Goal: Check status: Check status

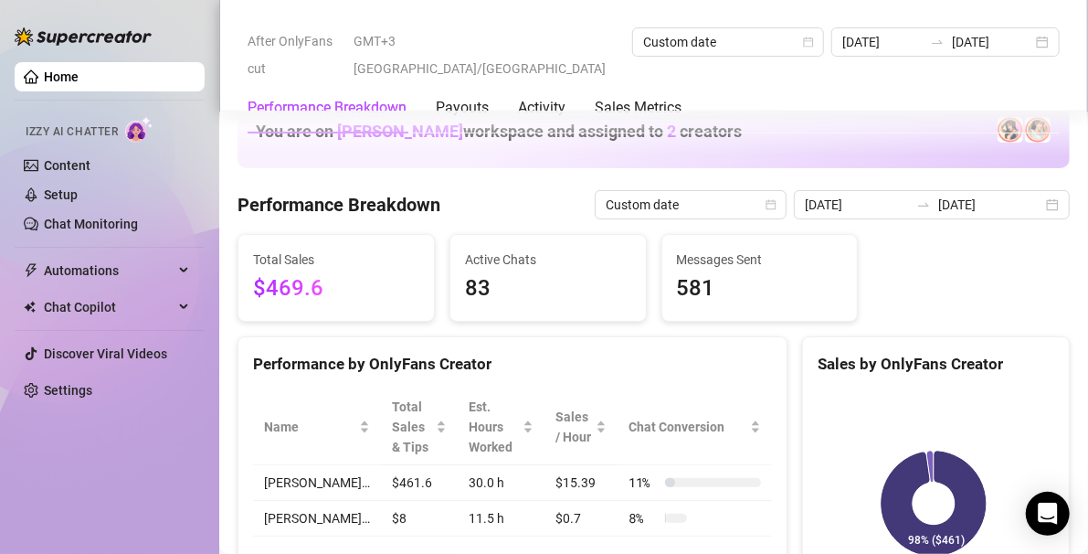
scroll to position [710, 0]
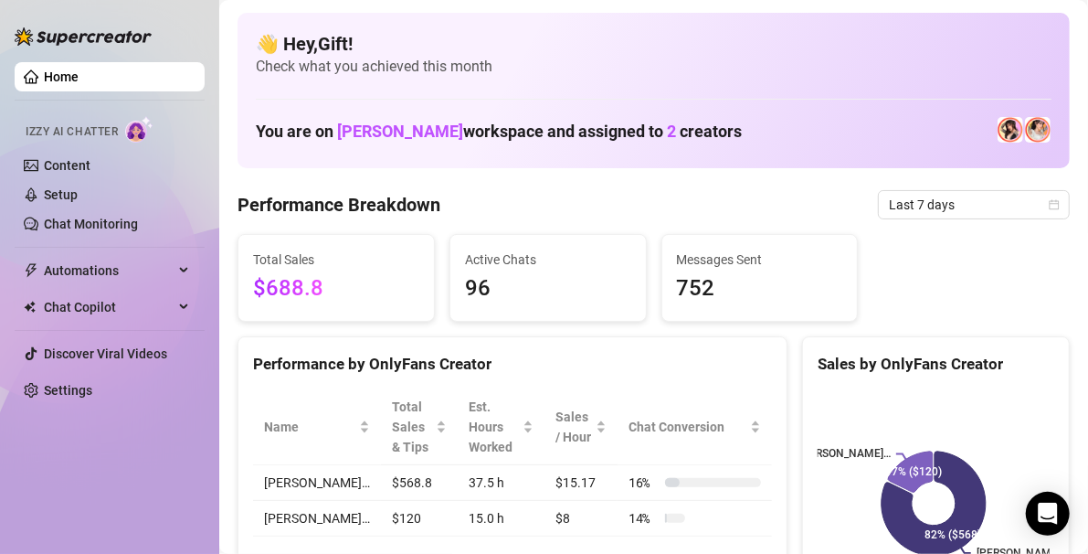
click at [1041, 297] on div "Total Sales $688.8 Active Chats 96 Messages Sent 752" at bounding box center [653, 278] width 847 height 88
click at [1050, 203] on icon "calendar" at bounding box center [1055, 204] width 10 height 10
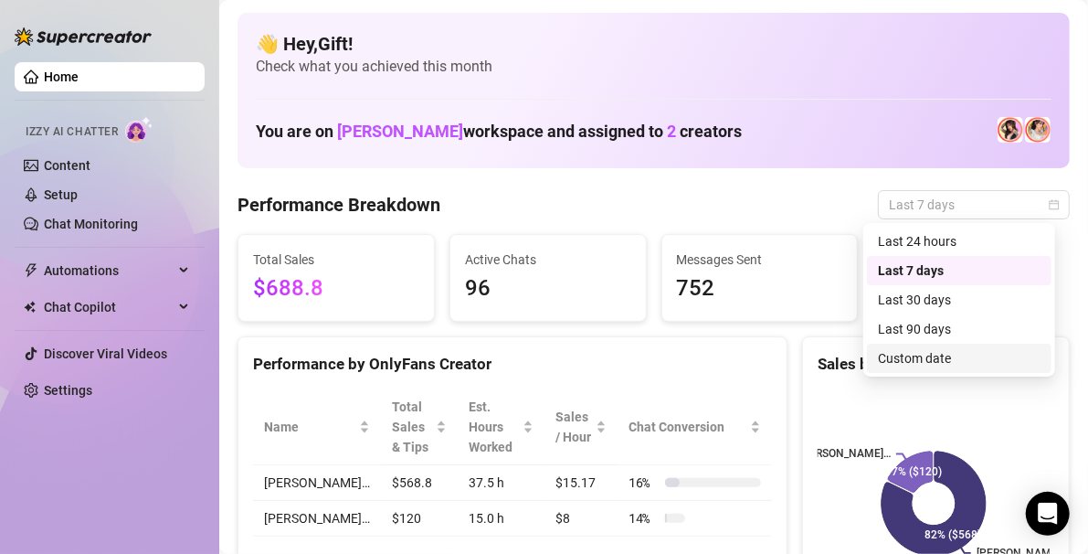
click at [971, 355] on div "Custom date" at bounding box center [959, 358] width 163 height 20
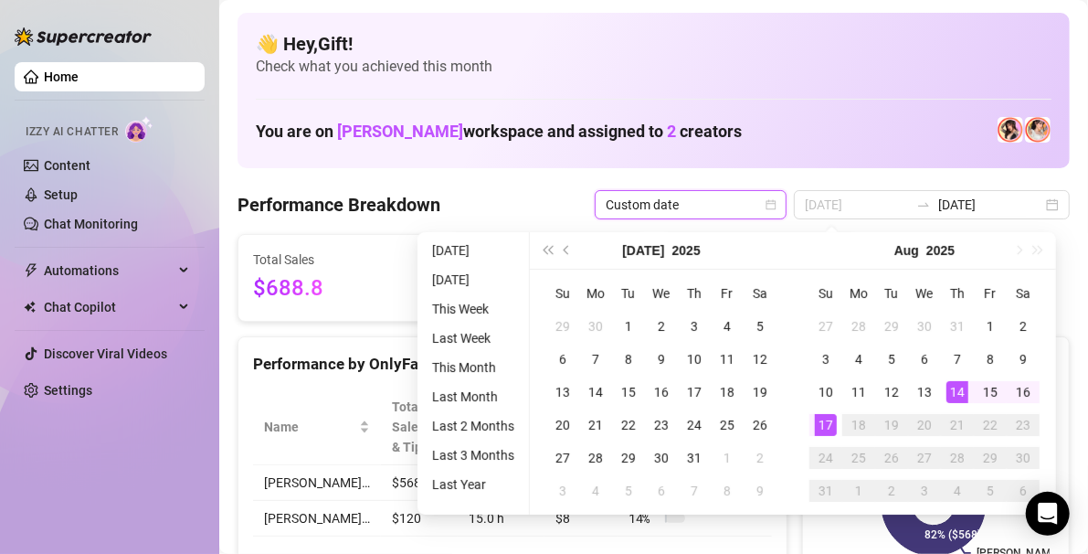
type input "[DATE]"
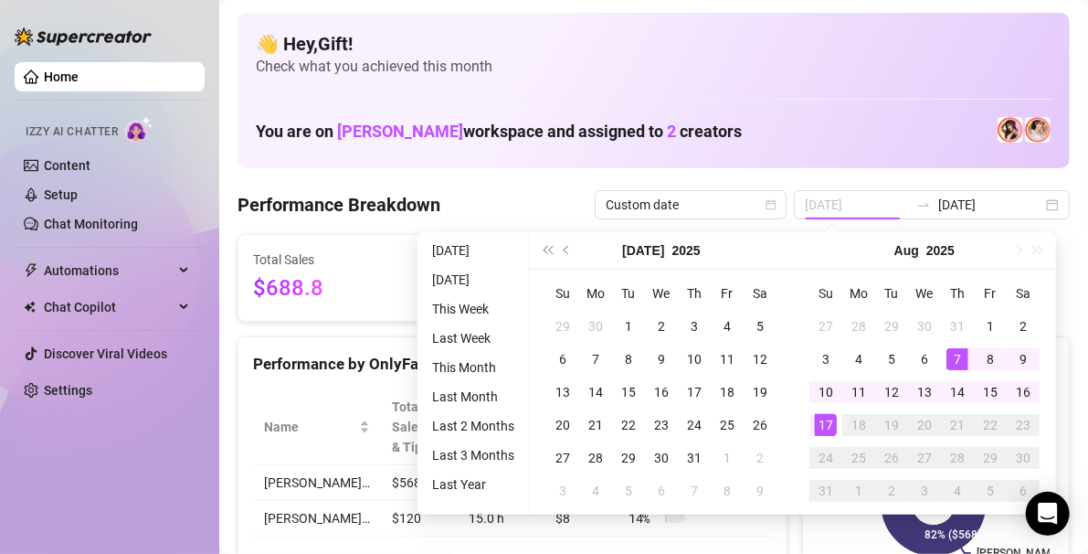
click at [971, 355] on td "7" at bounding box center [957, 359] width 33 height 33
type input "[DATE]"
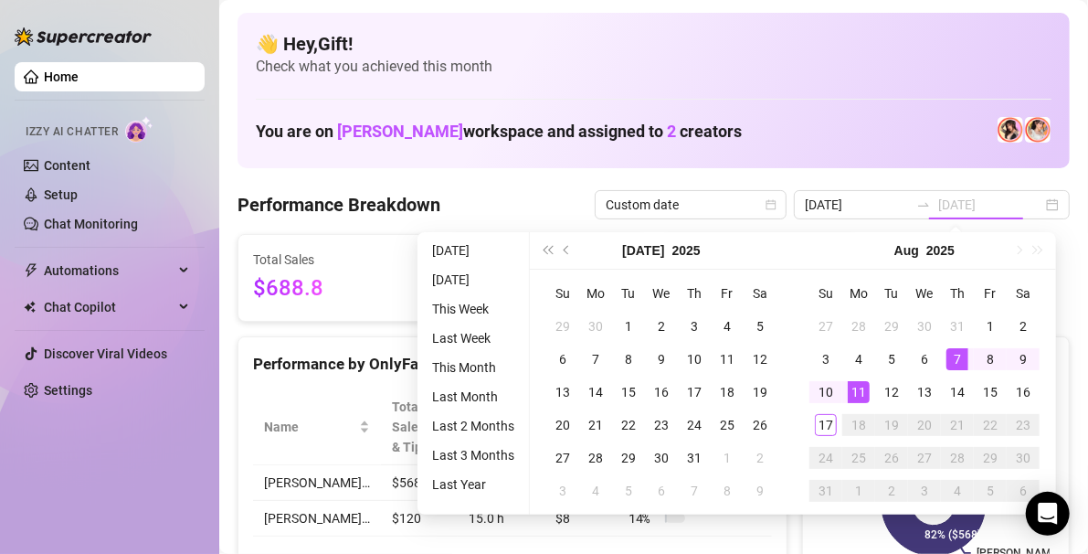
click at [860, 387] on div "11" at bounding box center [859, 392] width 22 height 22
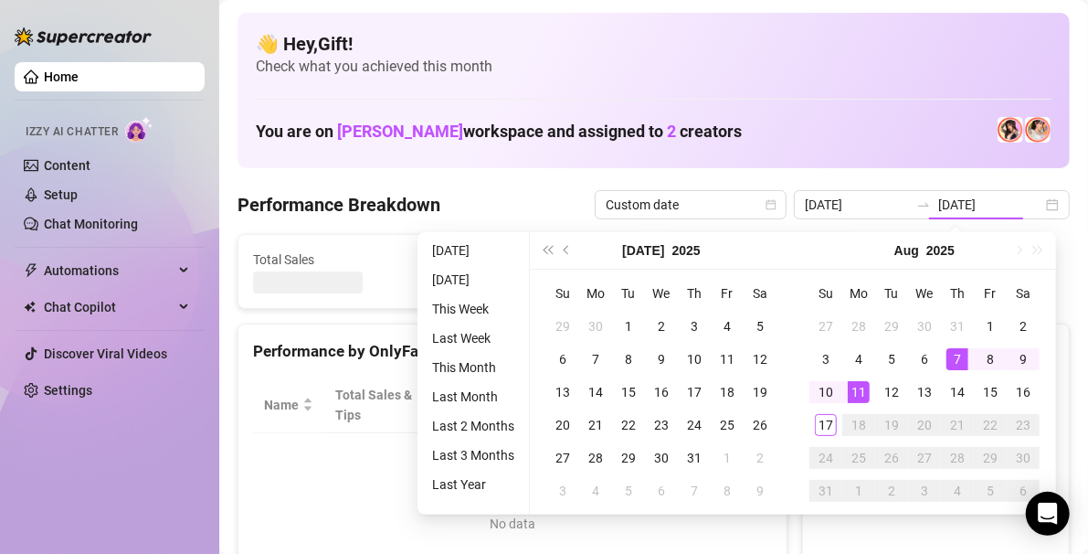
type input "[DATE]"
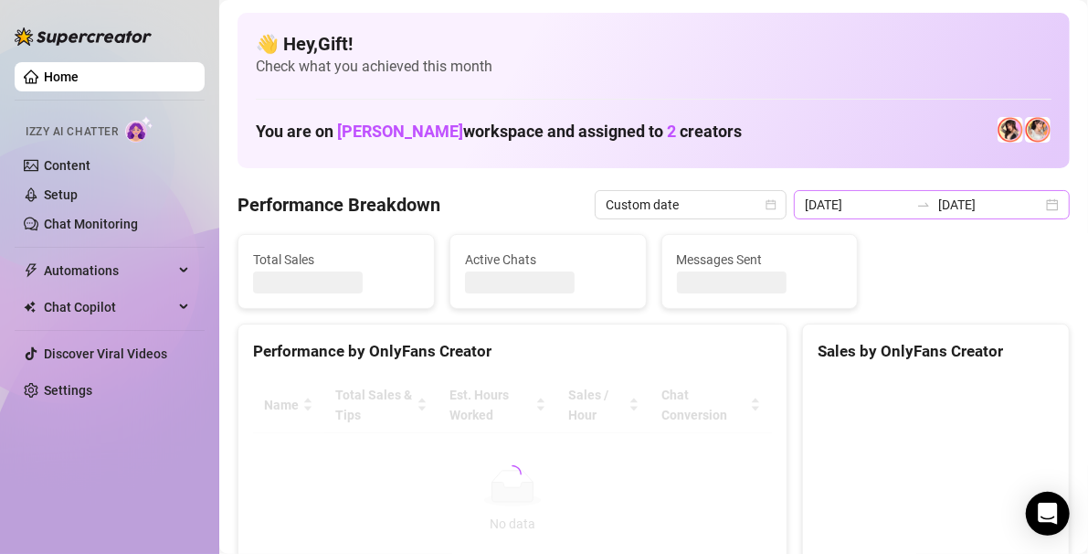
click at [1032, 205] on div "[DATE] [DATE]" at bounding box center [932, 204] width 276 height 29
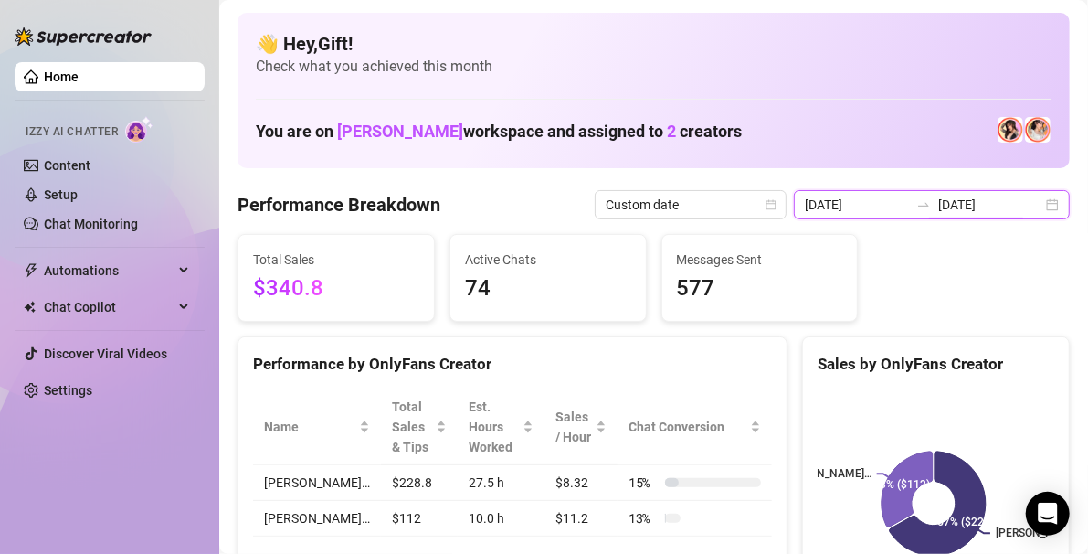
click at [1024, 210] on input "[DATE]" at bounding box center [990, 205] width 104 height 20
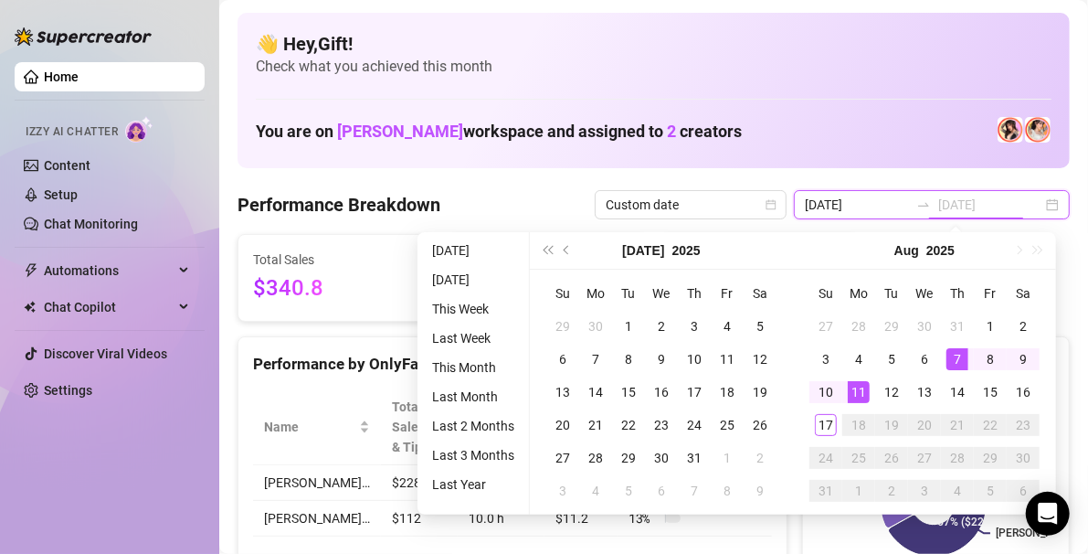
type input "[DATE]"
click at [856, 388] on div "11" at bounding box center [859, 392] width 22 height 22
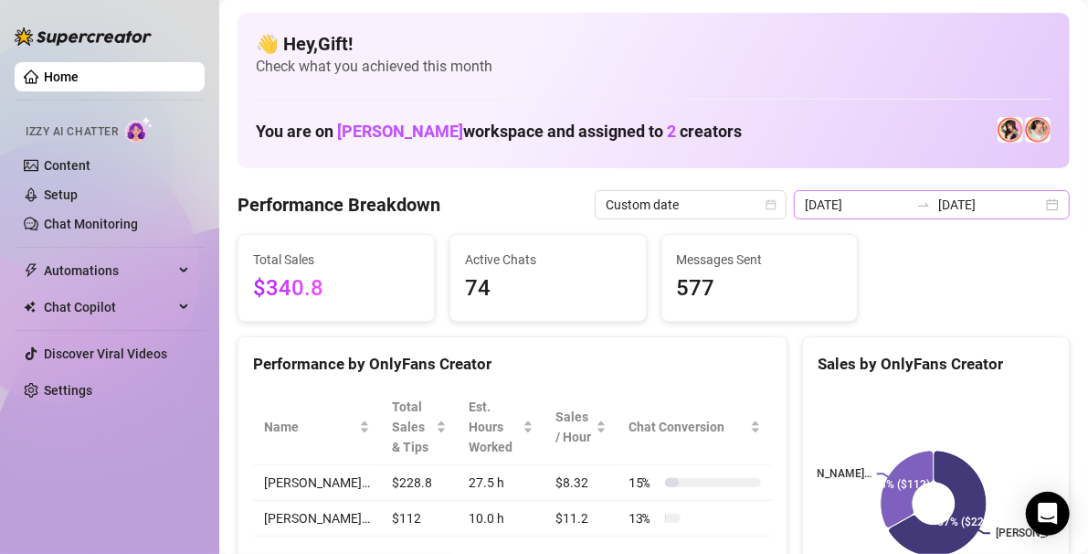
click at [1030, 200] on div "[DATE] [DATE]" at bounding box center [932, 204] width 276 height 29
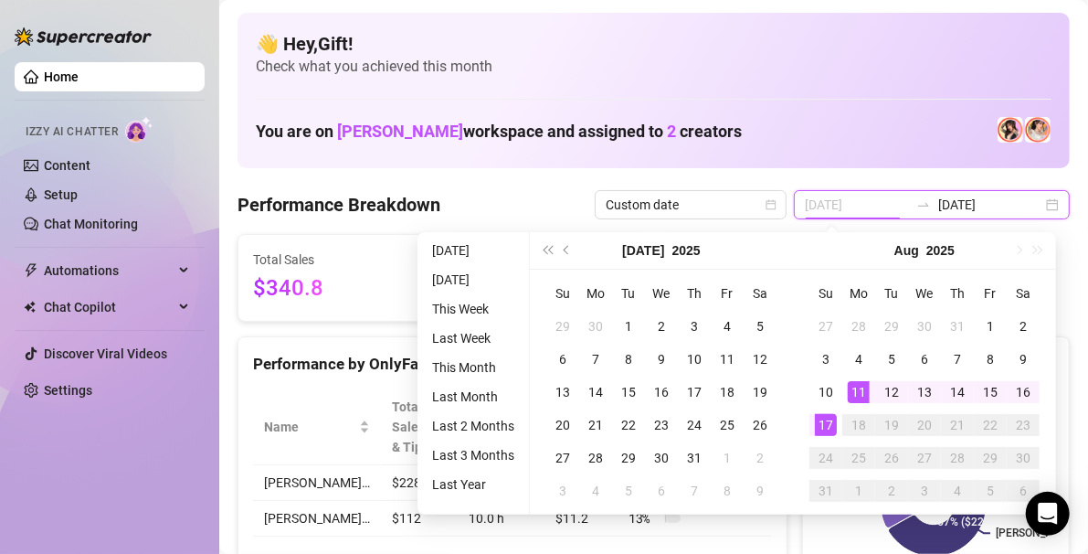
type input "[DATE]"
click at [821, 422] on div "17" at bounding box center [826, 425] width 22 height 22
click at [857, 395] on div "11" at bounding box center [859, 392] width 22 height 22
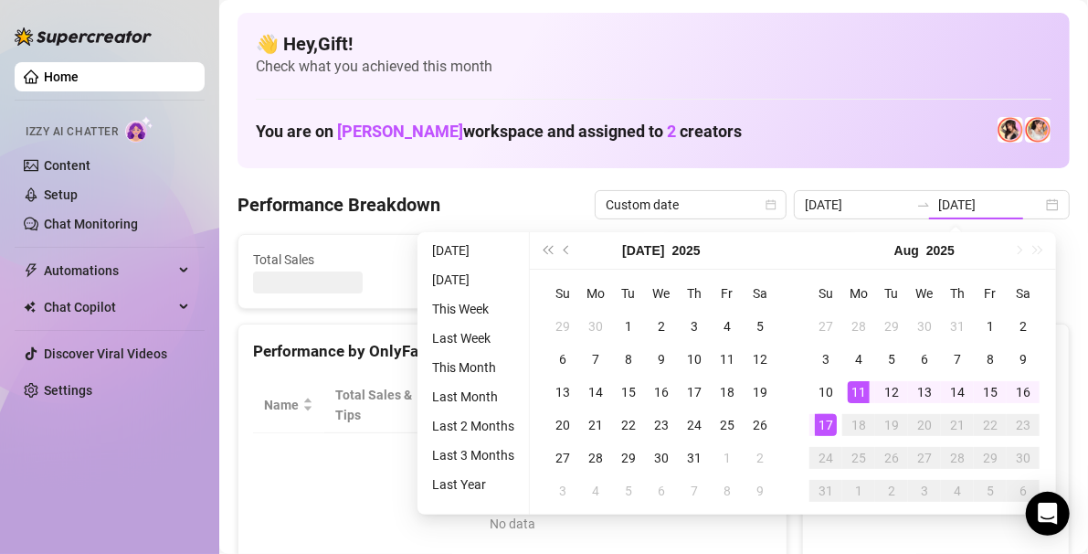
type input "[DATE]"
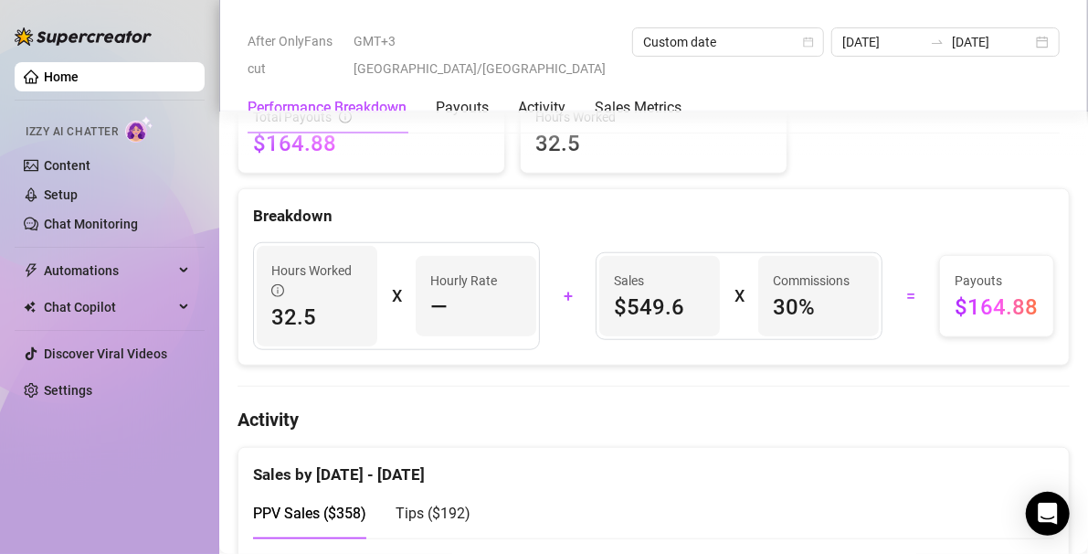
scroll to position [624, 0]
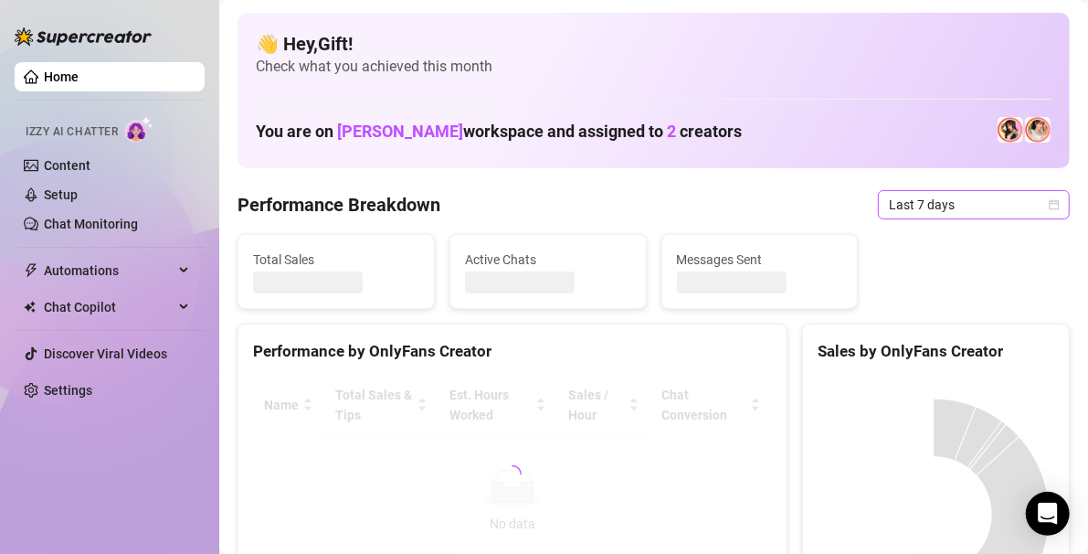
click at [1050, 201] on icon "calendar" at bounding box center [1055, 204] width 10 height 10
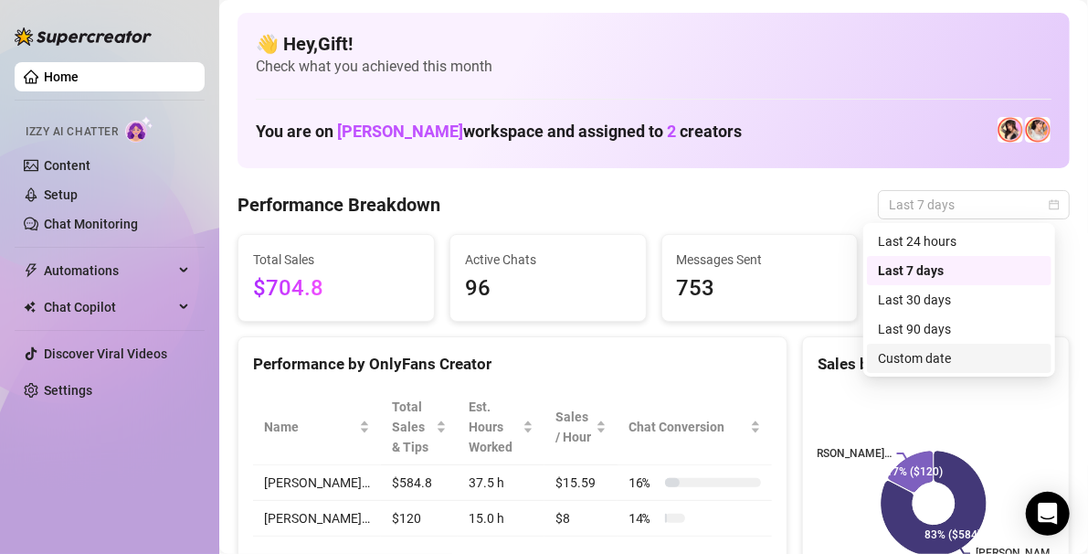
click at [956, 356] on div "Custom date" at bounding box center [959, 358] width 163 height 20
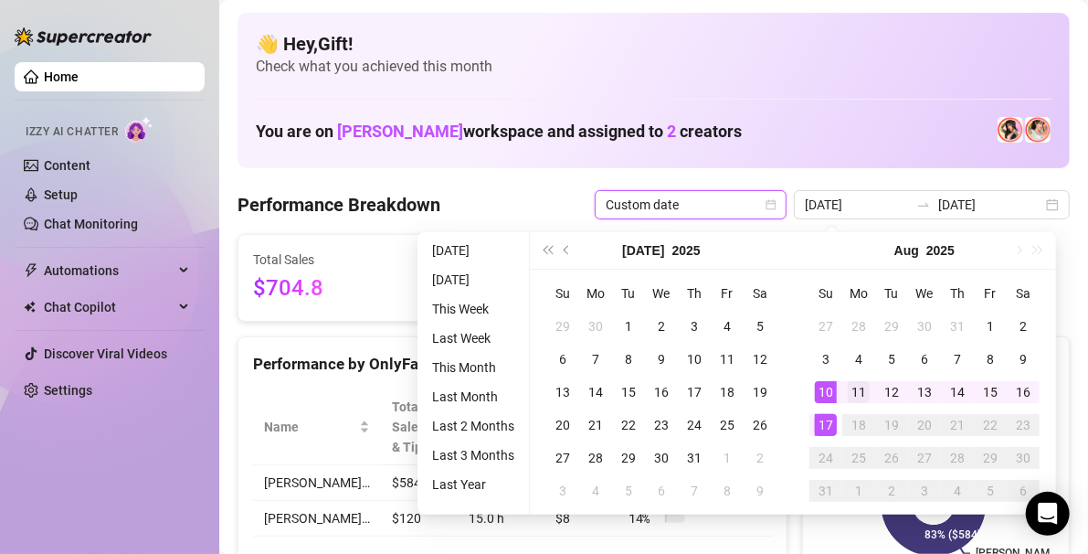
type input "[DATE]"
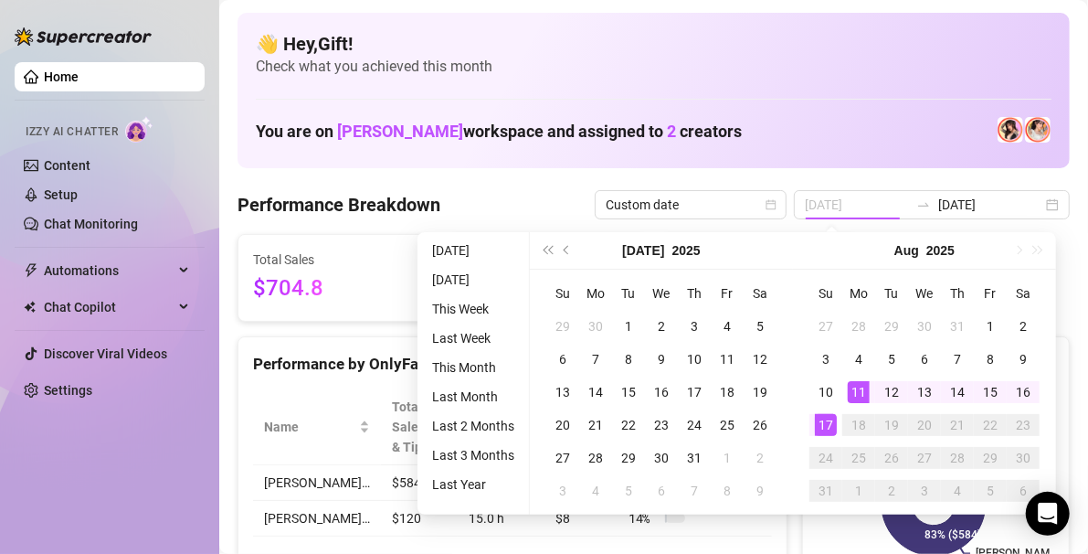
click at [850, 400] on div "11" at bounding box center [859, 392] width 22 height 22
click at [825, 425] on div "17" at bounding box center [826, 425] width 22 height 22
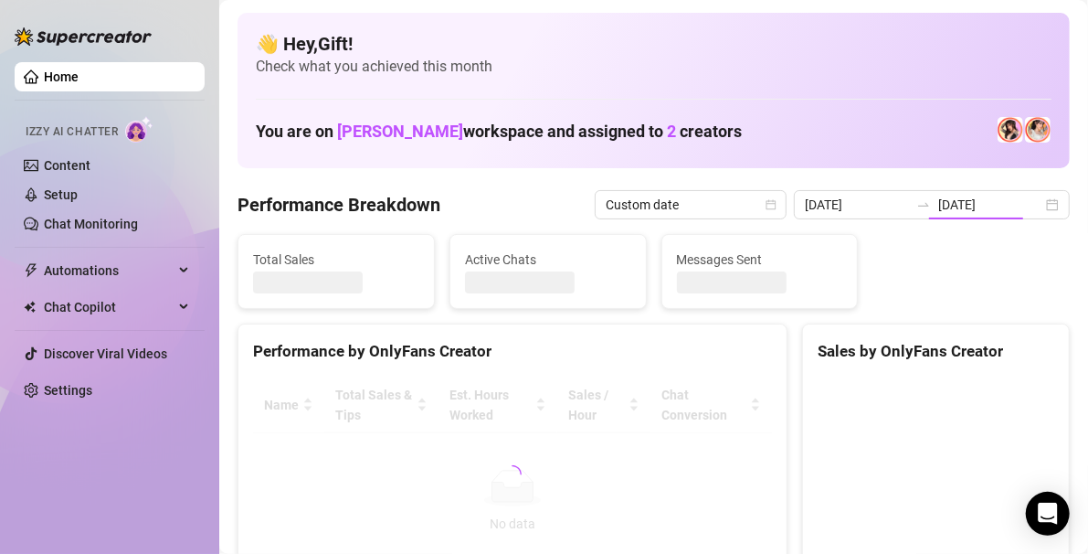
type input "[DATE]"
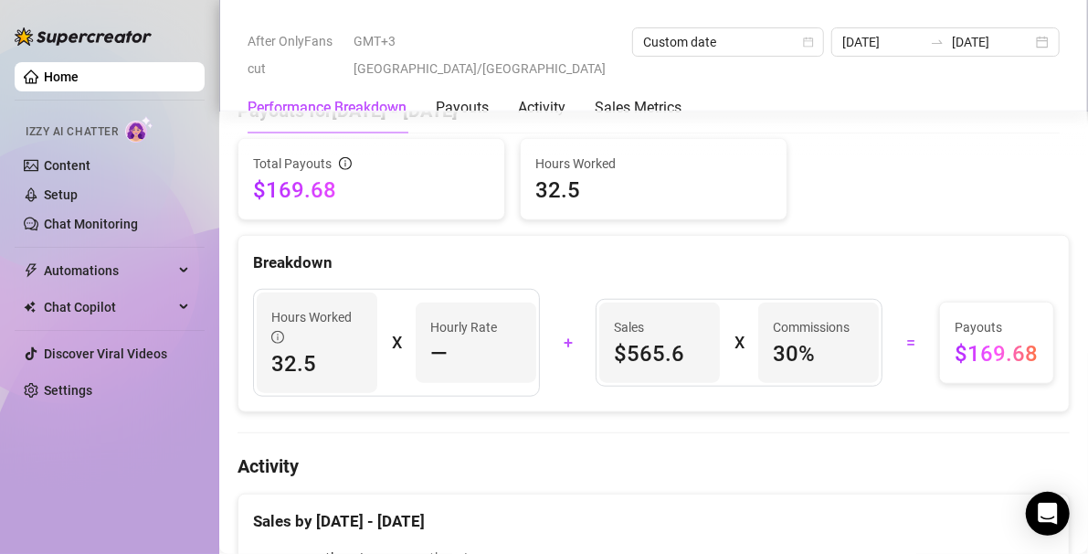
scroll to position [595, 0]
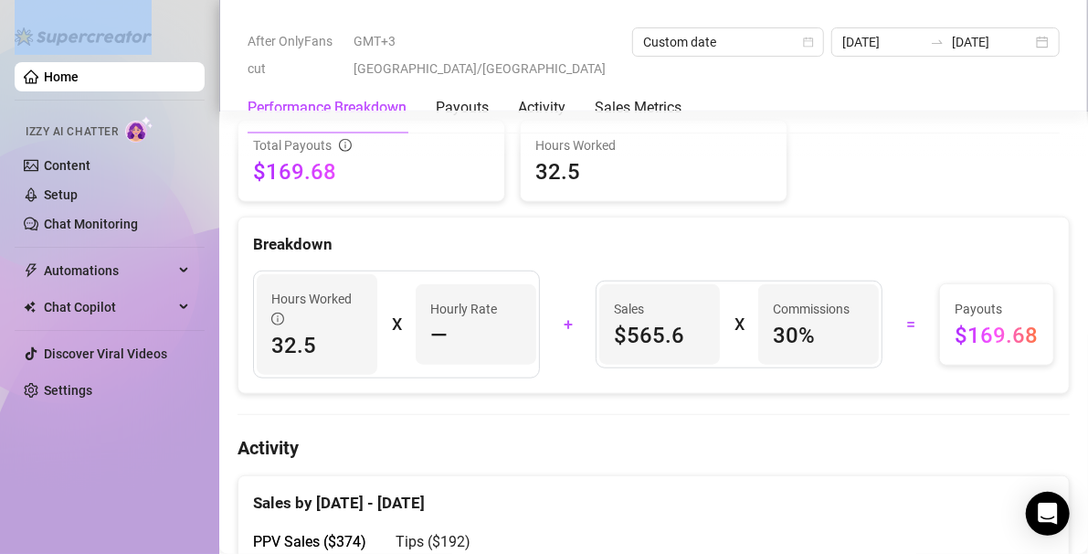
click at [182, 16] on div "Home Izzy AI Chatter Content Setup Chat Monitoring Automations Chat Copilot Dis…" at bounding box center [110, 268] width 190 height 537
